Goal: Find specific page/section: Find specific page/section

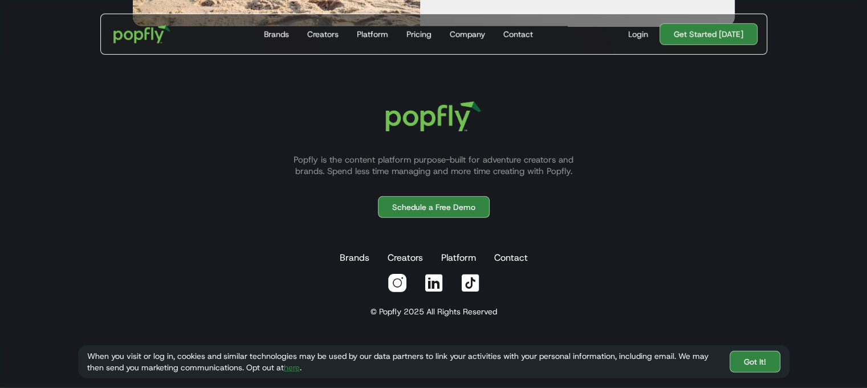
scroll to position [3358, 0]
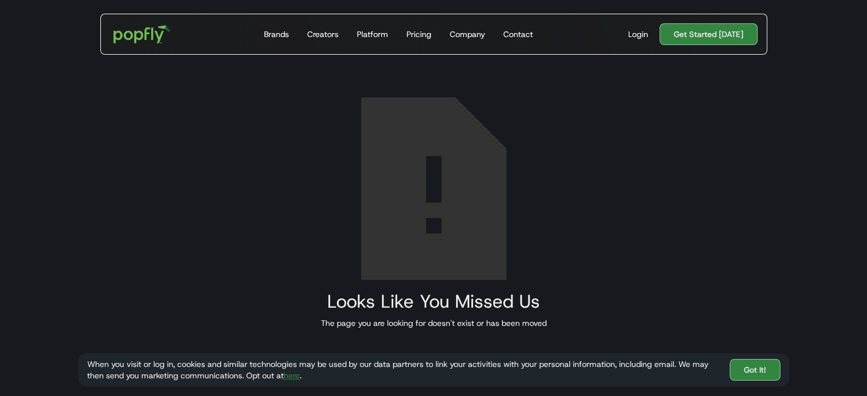
scroll to position [76, 0]
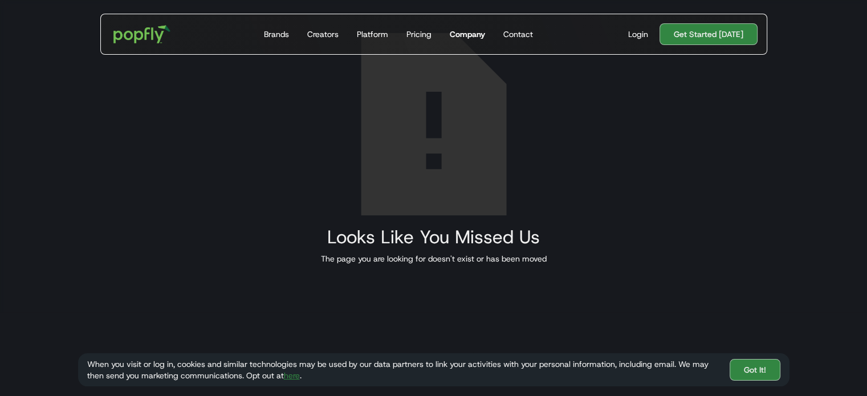
click at [474, 34] on div "Company" at bounding box center [467, 34] width 35 height 11
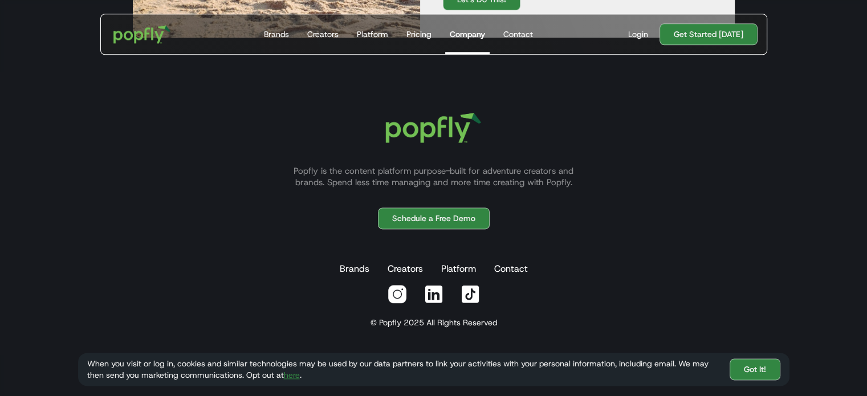
scroll to position [1458, 0]
